Goal: Task Accomplishment & Management: Use online tool/utility

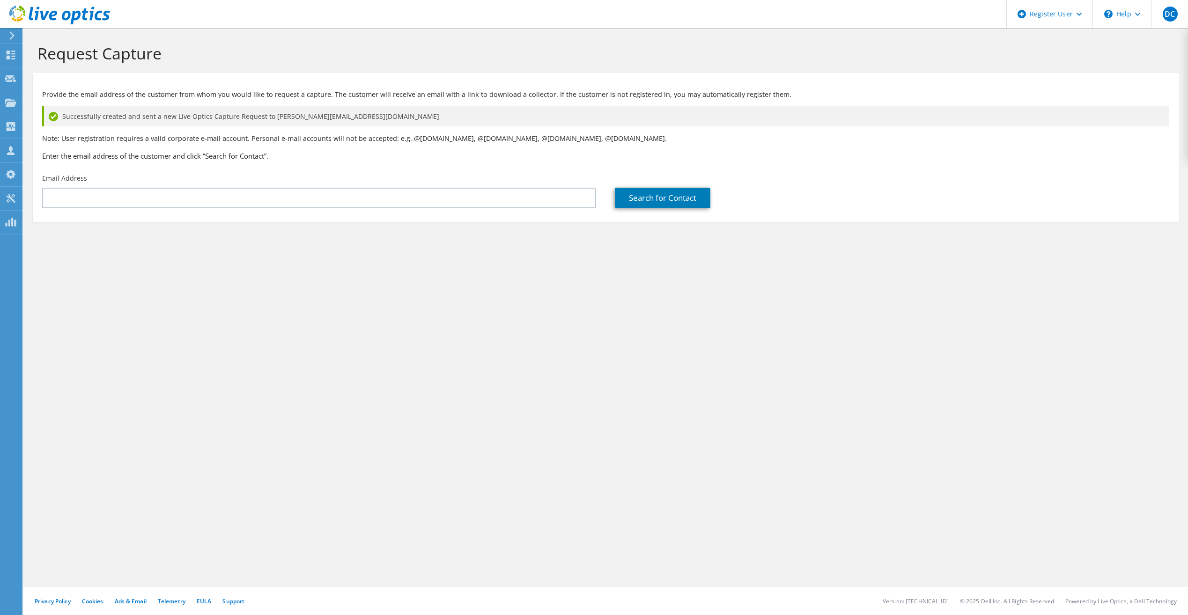
click at [102, 17] on icon at bounding box center [59, 15] width 101 height 19
